Goal: Transaction & Acquisition: Obtain resource

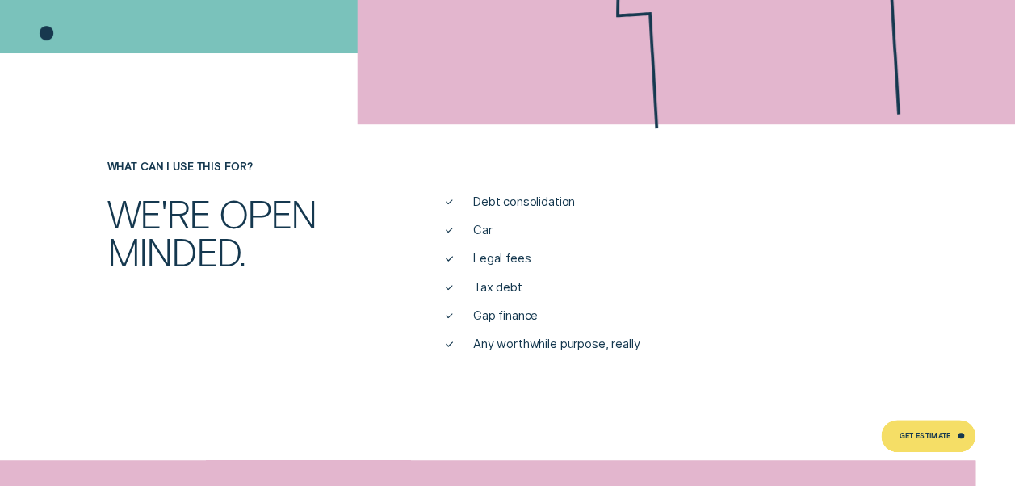
scroll to position [484, 0]
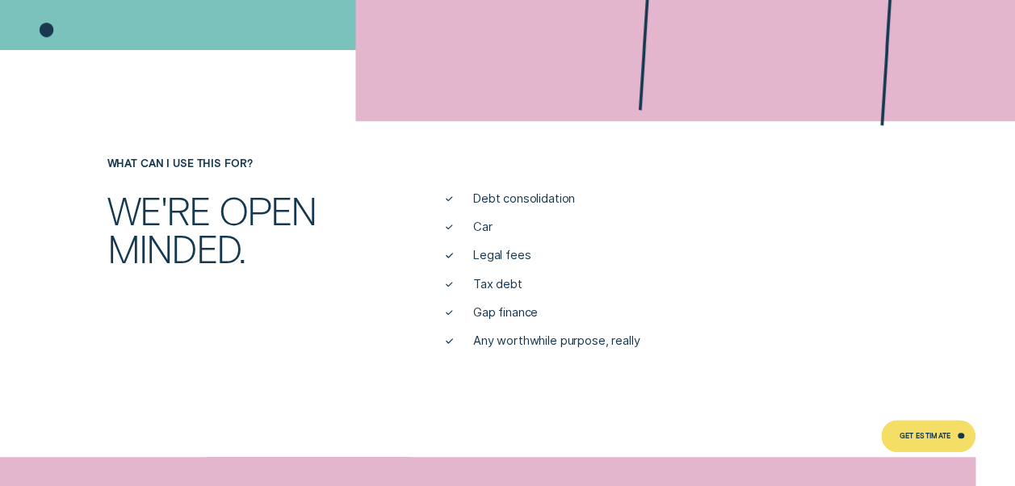
click at [489, 195] on span "Debt consolidation" at bounding box center [524, 199] width 102 height 16
click at [484, 213] on ul "Debt consolidation Car Legal fees Tax debt Gap finance Any worthwhile purpose, …" at bounding box center [677, 270] width 474 height 159
click at [486, 257] on span "Legal fees" at bounding box center [502, 256] width 58 height 16
click at [484, 282] on span "Tax debt" at bounding box center [497, 285] width 49 height 16
click at [477, 308] on span "Gap finance" at bounding box center [505, 313] width 65 height 16
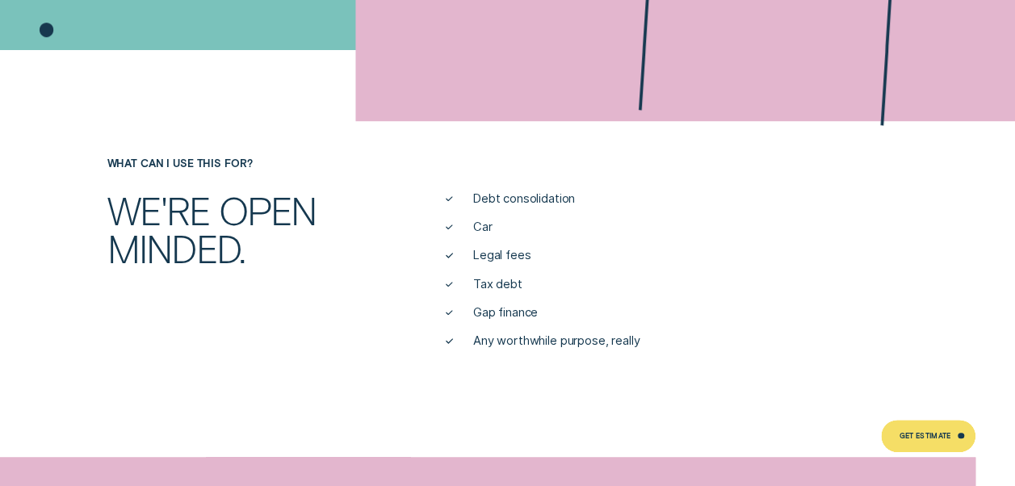
click at [482, 341] on span "Any worthwhile purpose, really" at bounding box center [556, 341] width 167 height 16
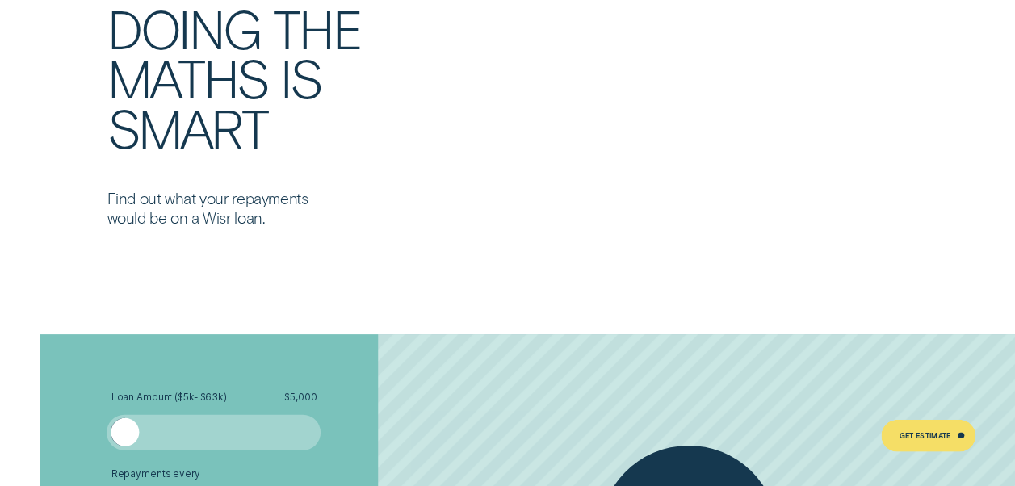
scroll to position [2422, 0]
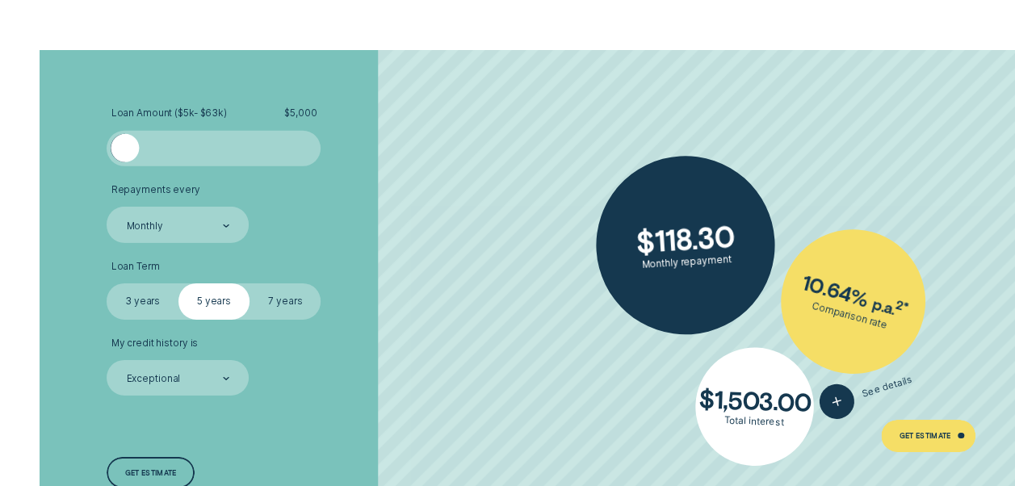
click at [304, 307] on label "7 years" at bounding box center [284, 301] width 71 height 36
click at [249, 283] on input "7 years" at bounding box center [249, 283] width 0 height 0
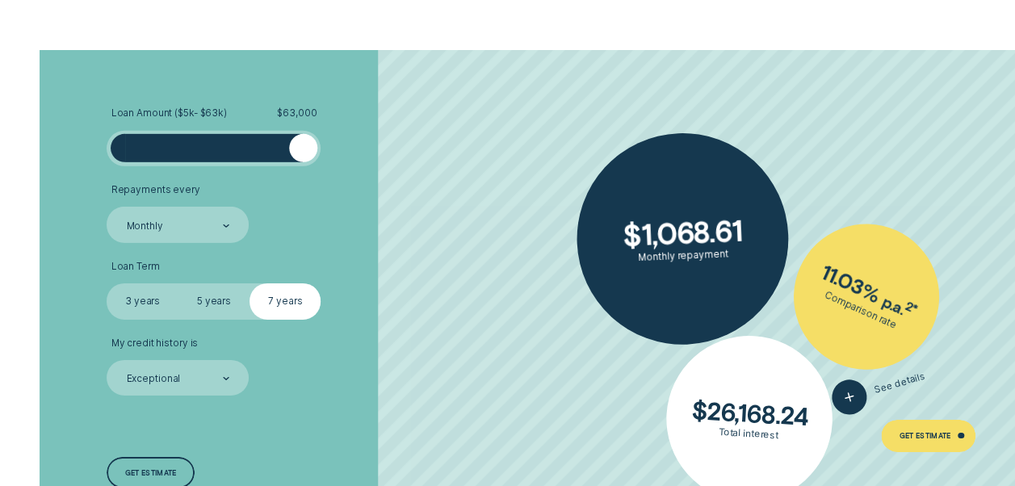
drag, startPoint x: 127, startPoint y: 146, endPoint x: 314, endPoint y: 149, distance: 187.3
click at [314, 149] on div at bounding box center [303, 148] width 28 height 28
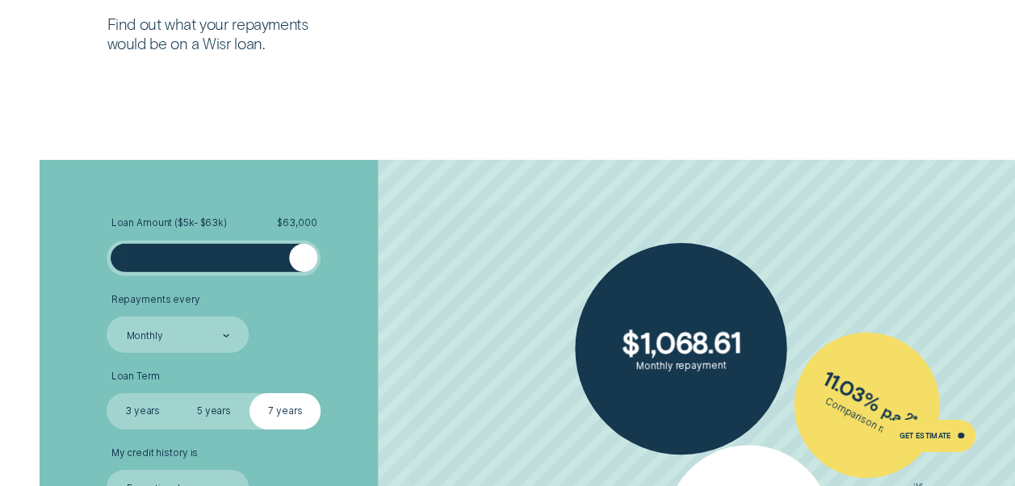
scroll to position [2503, 0]
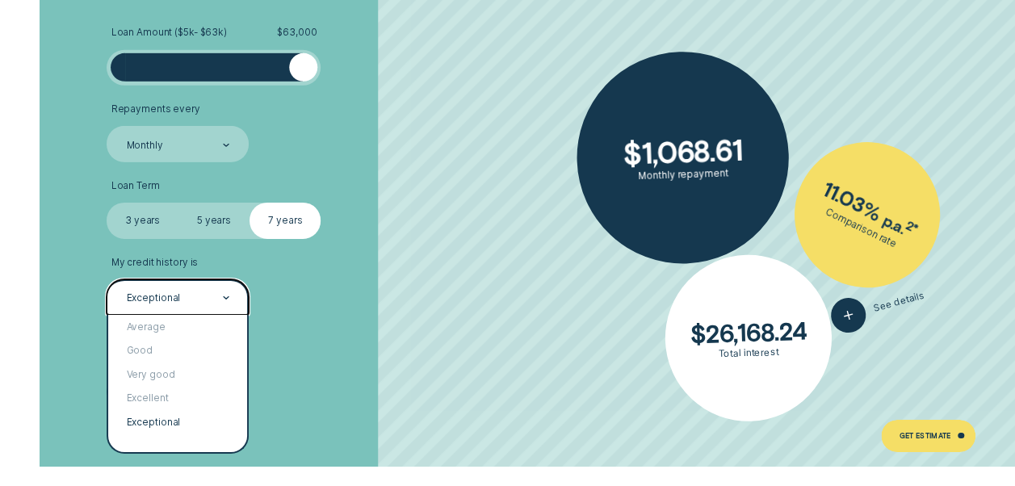
click at [166, 306] on div "Exceptional" at bounding box center [178, 297] width 142 height 36
click at [156, 423] on div "Exceptional" at bounding box center [177, 421] width 139 height 23
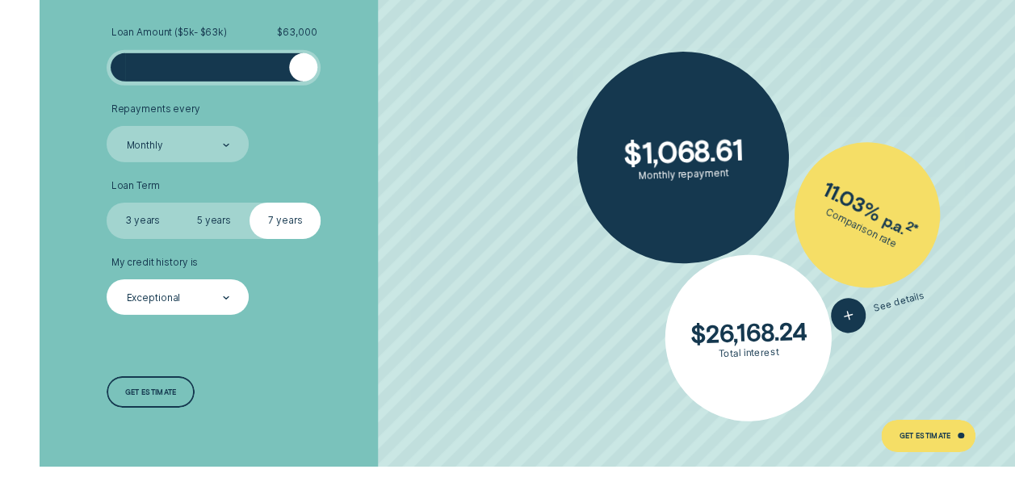
click at [355, 367] on div "Loan Amount ( $5k - $63k ) $ 63,000 Repayments every Monthly Loan Term Select L…" at bounding box center [270, 217] width 338 height 497
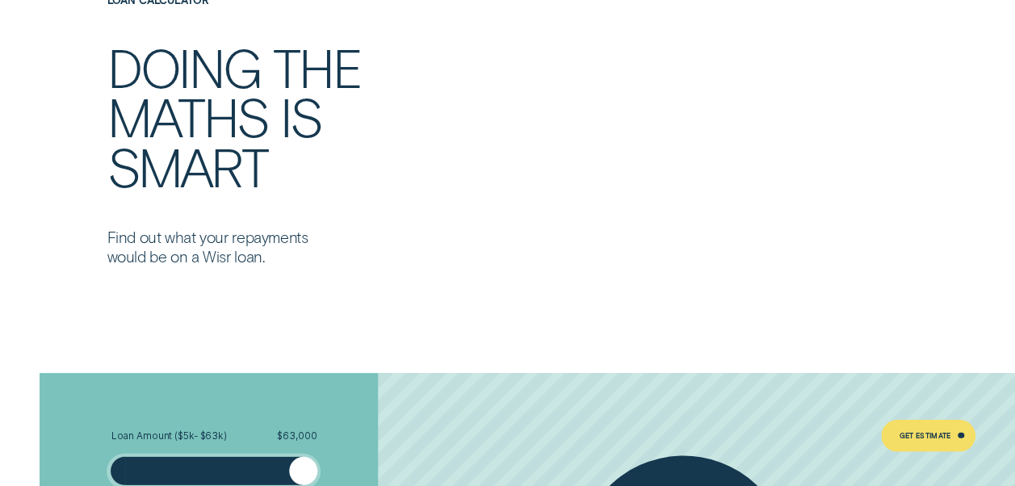
scroll to position [2422, 0]
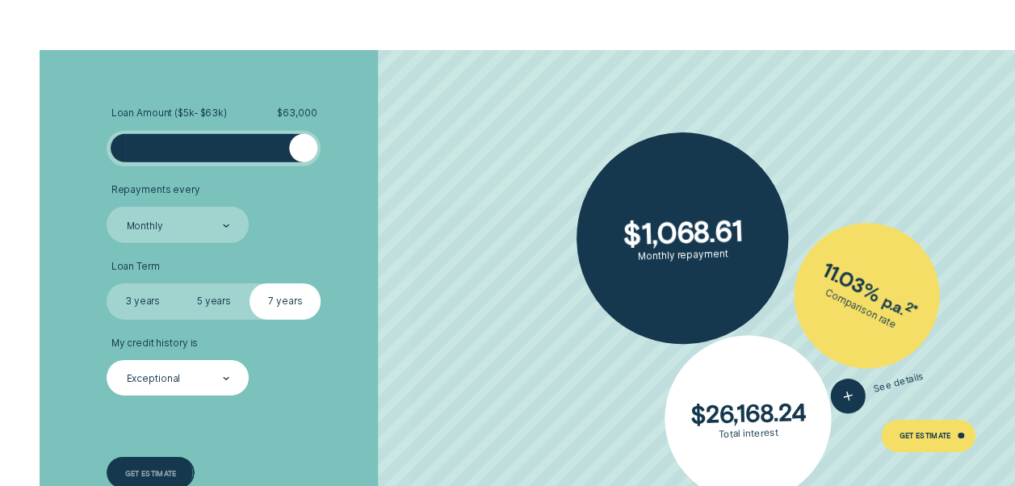
click at [173, 467] on div "Get estimate" at bounding box center [150, 473] width 87 height 32
